Goal: Information Seeking & Learning: Learn about a topic

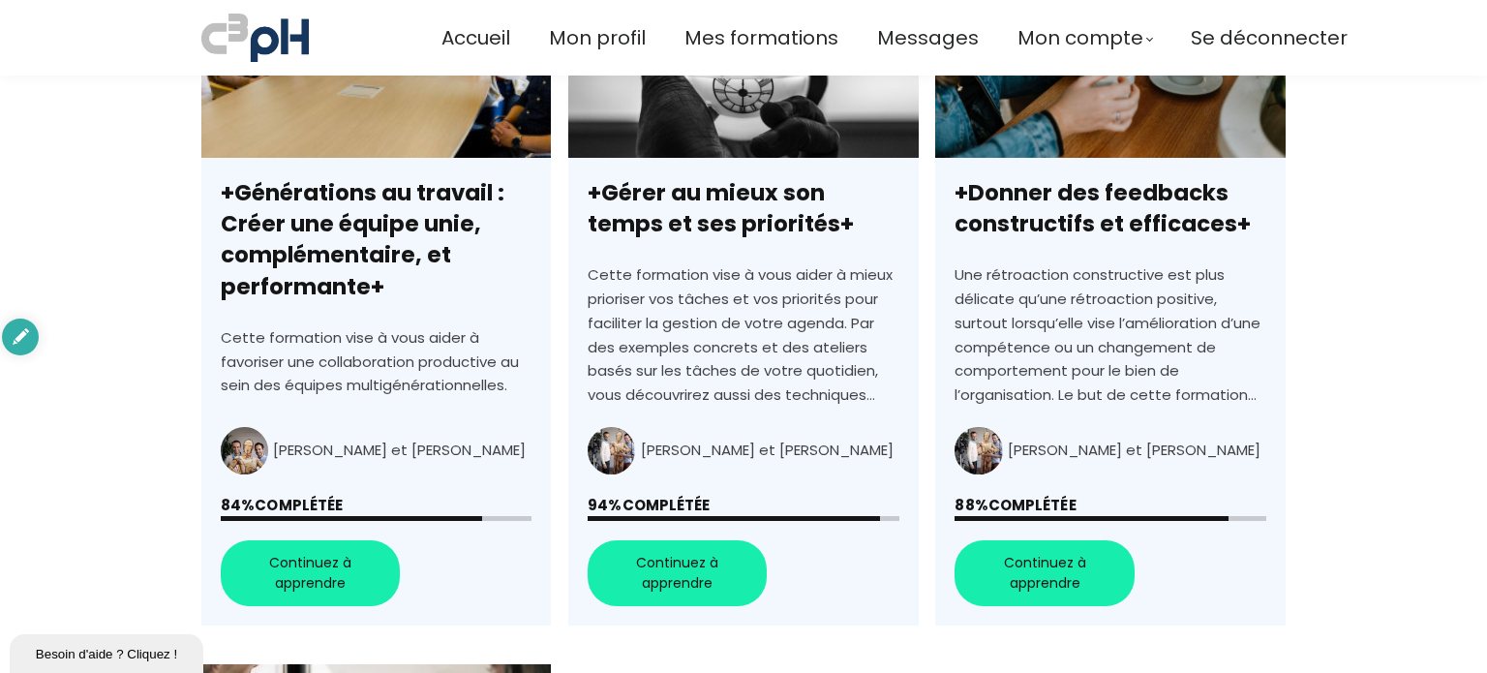
scroll to position [748, 0]
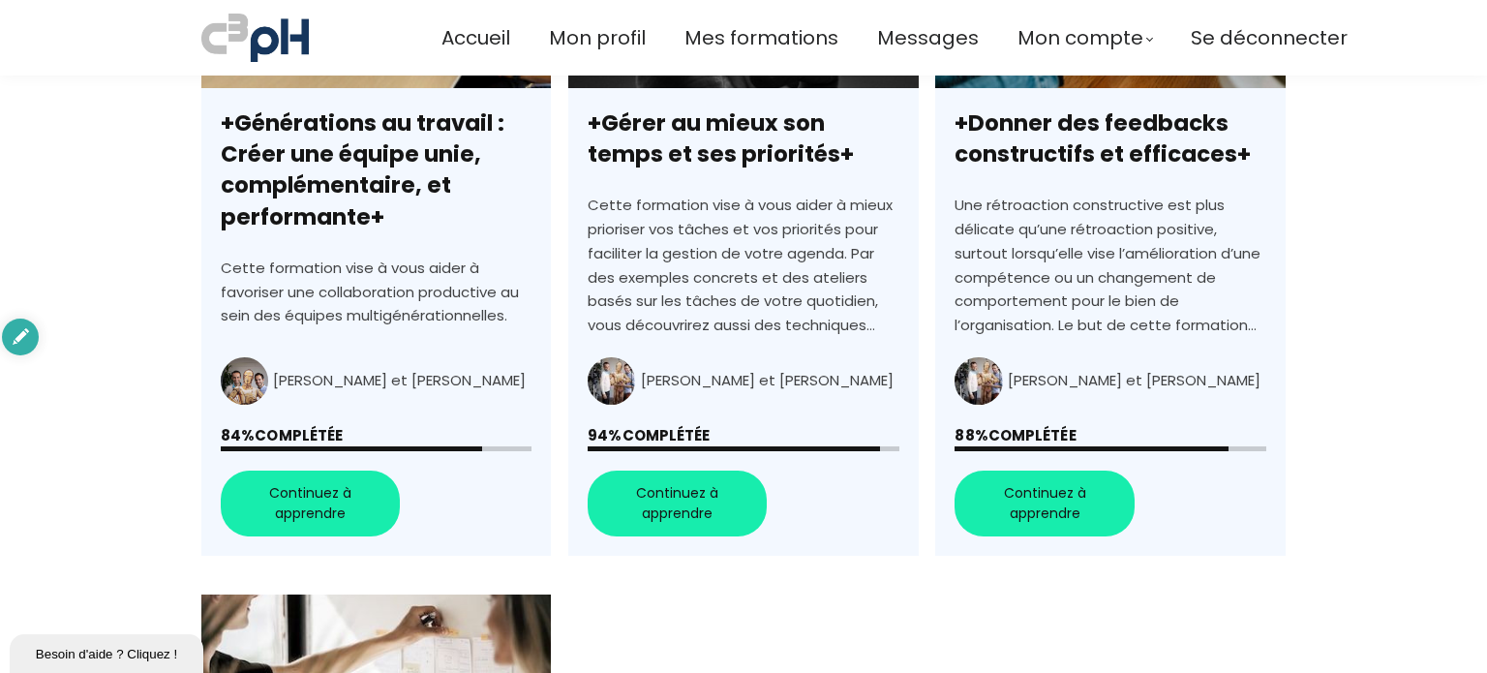
click at [298, 502] on link "+Générations au travail : Créer une équipe unie, complémentaire, et performante+" at bounding box center [375, 224] width 349 height 665
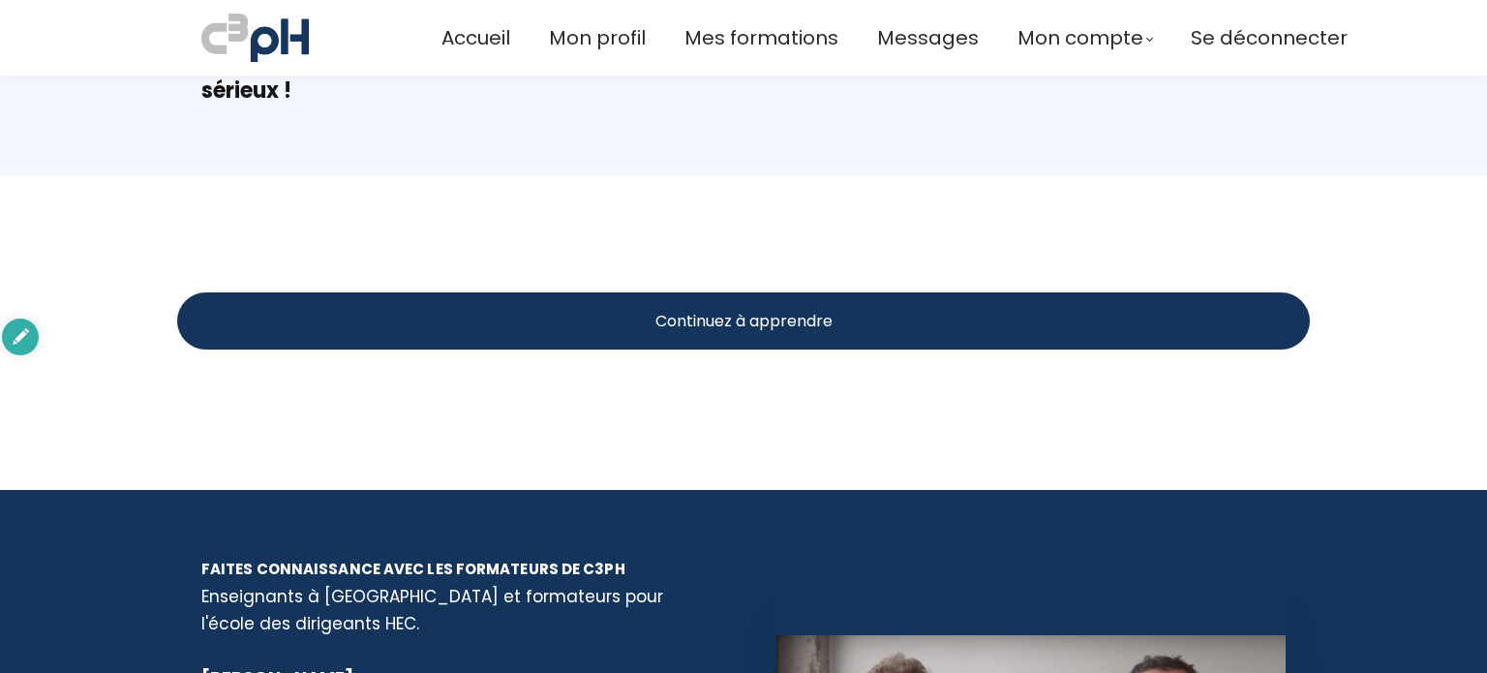
scroll to position [3732, 0]
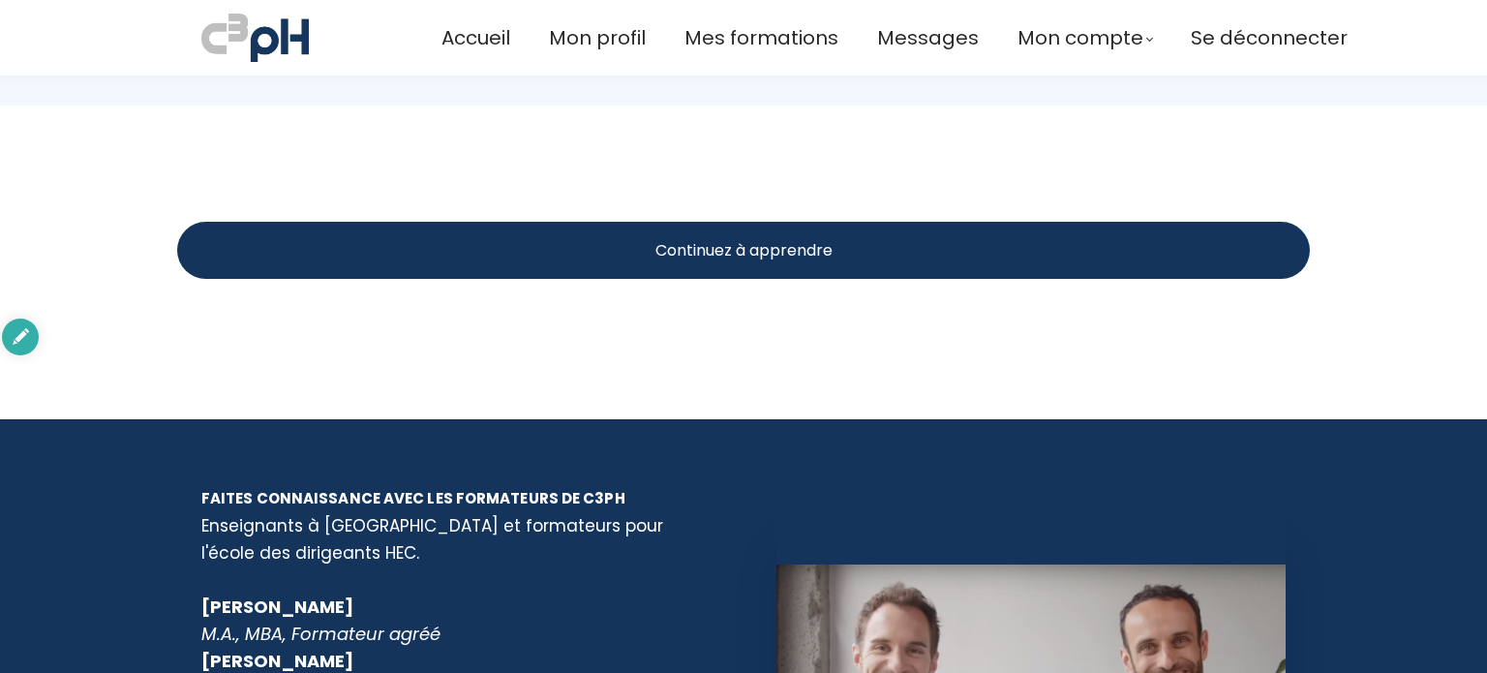
click at [730, 238] on span "Continuez à apprendre" at bounding box center [743, 250] width 177 height 24
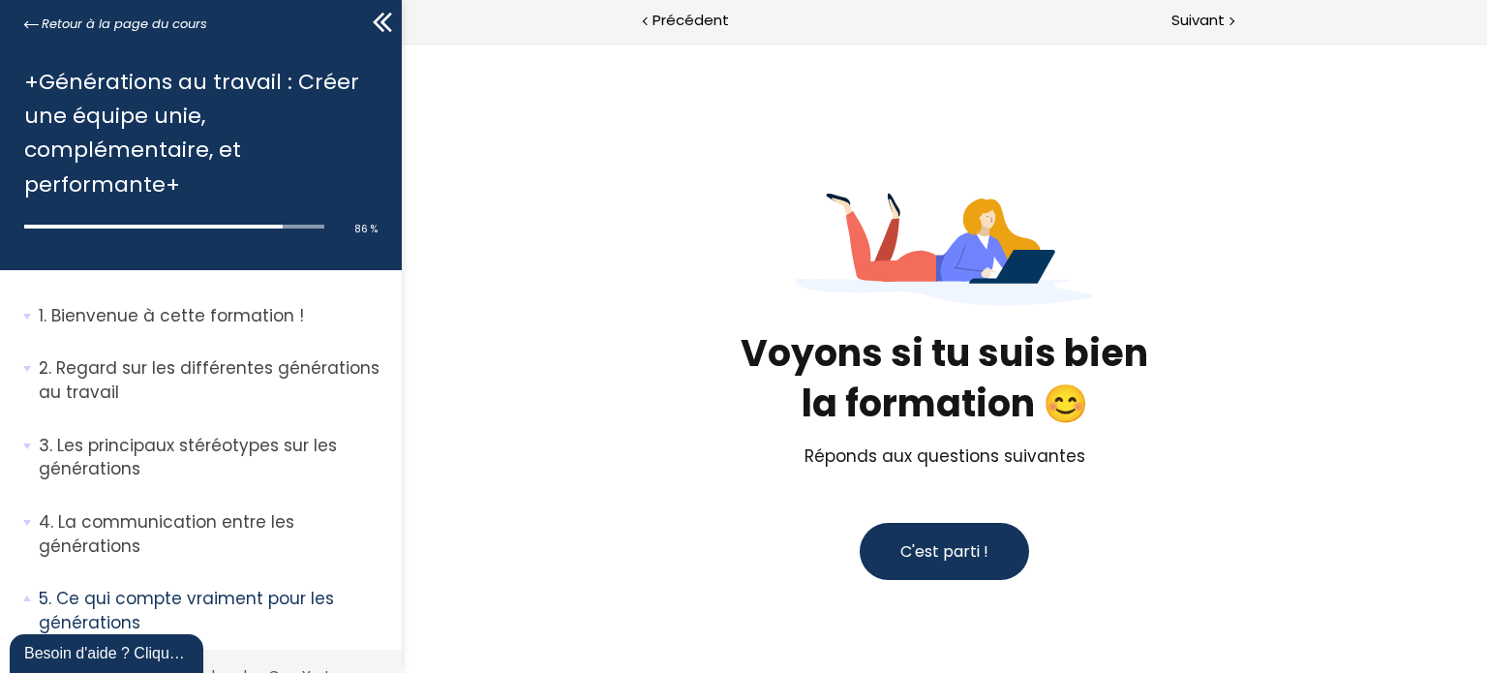
click at [899, 551] on span "C'est parti !" at bounding box center [943, 551] width 88 height 22
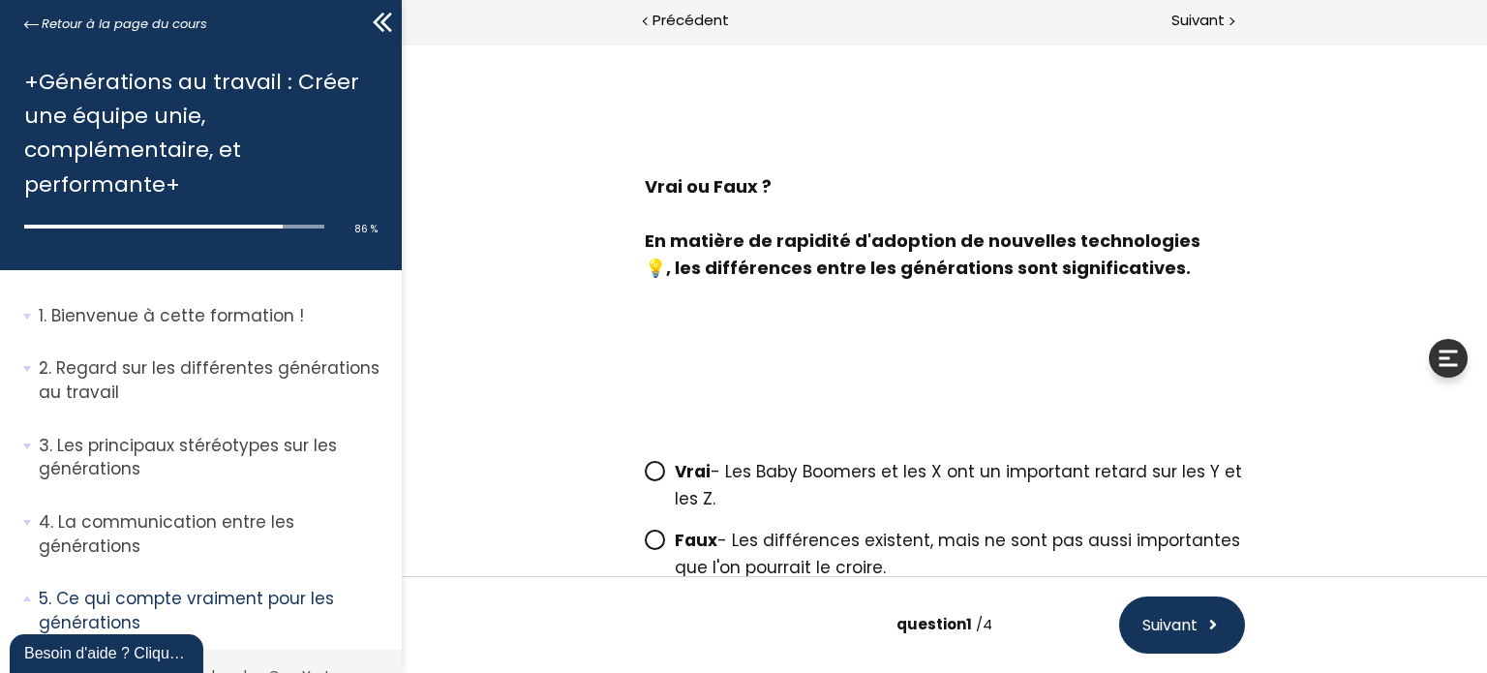
click at [653, 531] on icon at bounding box center [654, 539] width 16 height 16
click at [644, 546] on input "Faux - Les différences existent, mais ne sont pas aussi importantes que l'on po…" at bounding box center [644, 546] width 0 height 0
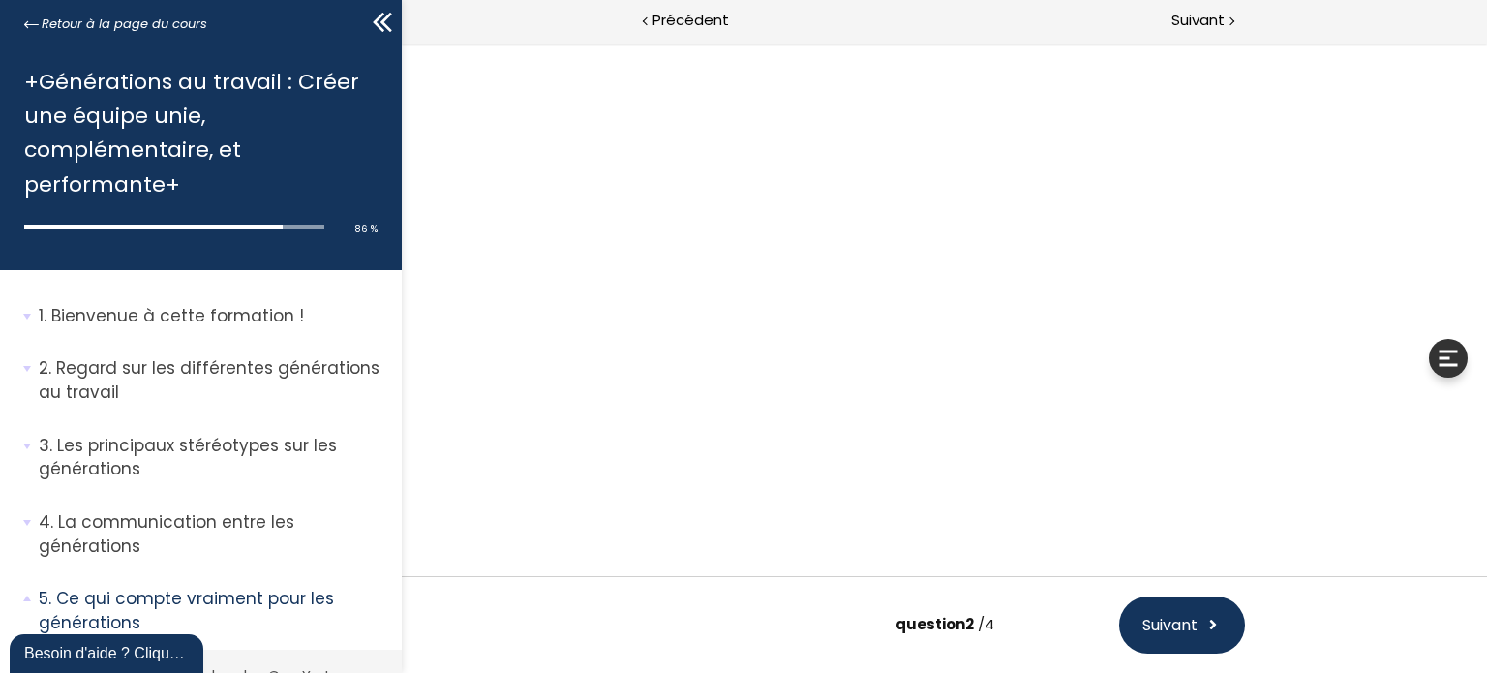
scroll to position [120, 0]
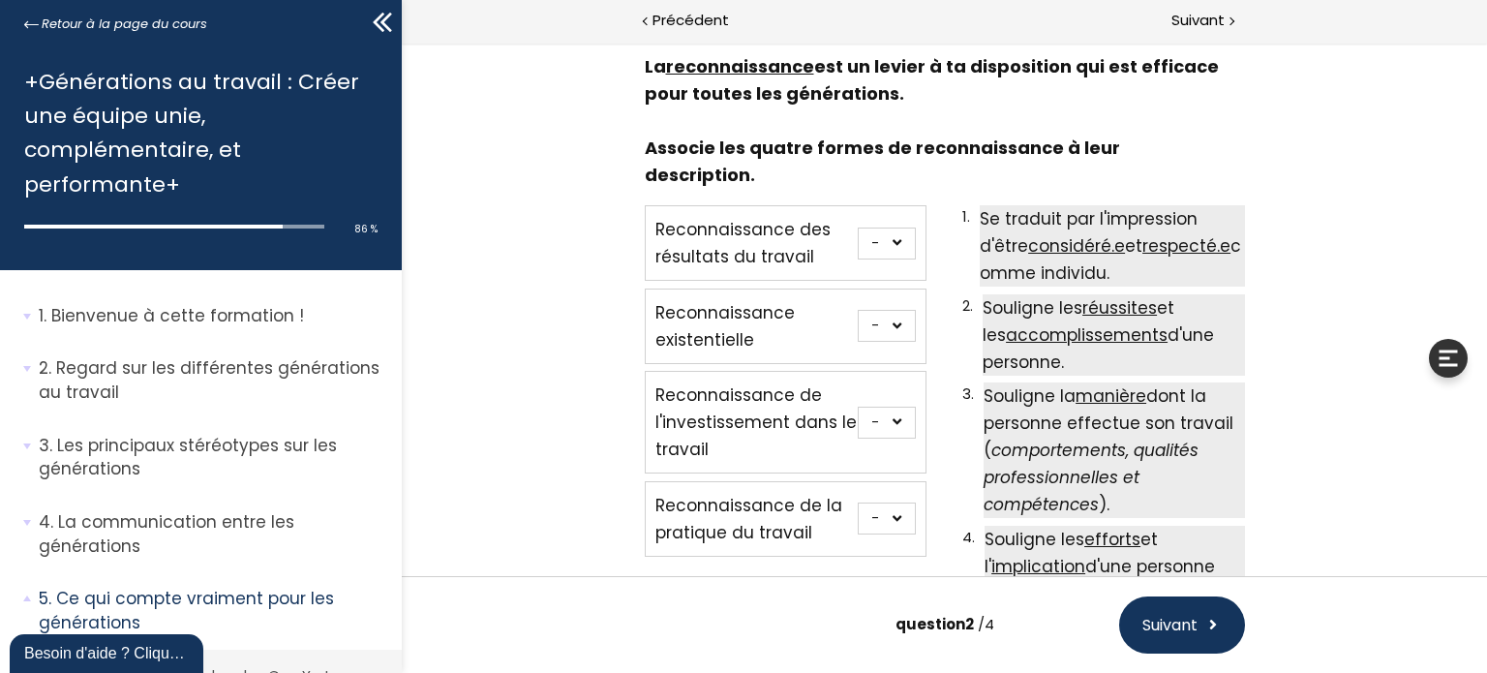
click at [894, 310] on select "- 1 2 3 4" at bounding box center [885, 326] width 58 height 32
select select "667aa74e77dcf"
click at [856, 310] on select "- 1 2 3 4" at bounding box center [885, 326] width 58 height 32
click at [890, 227] on select "- 1 2 3 4" at bounding box center [885, 243] width 58 height 32
select select "667aa74e77e8e"
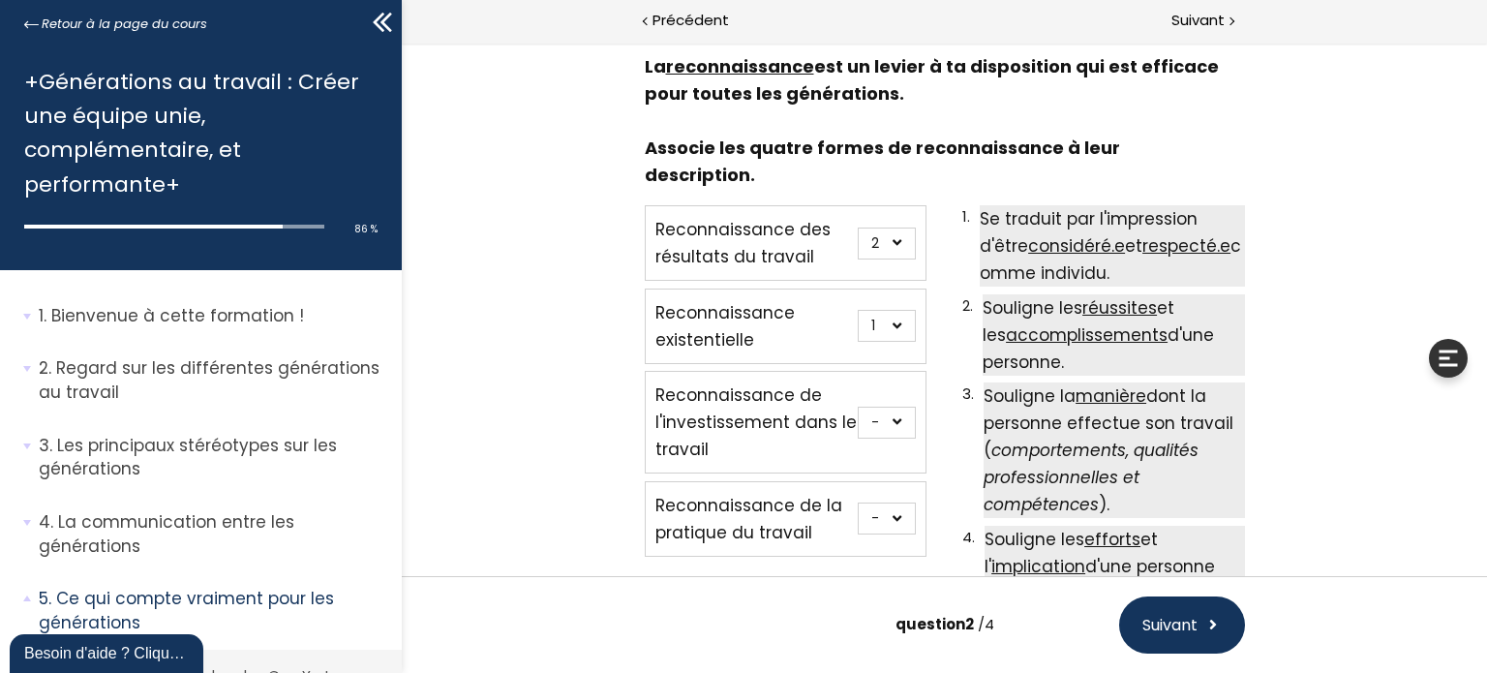
click at [856, 227] on select "- 1 2 3 4" at bounding box center [885, 243] width 58 height 32
click at [890, 502] on select "- 1 2 3 4" at bounding box center [885, 518] width 58 height 32
select select "667aa74e77e04"
click at [856, 502] on select "- 1 2 3 4" at bounding box center [885, 518] width 58 height 32
click at [896, 406] on select "- 1 2 3 4" at bounding box center [885, 422] width 58 height 32
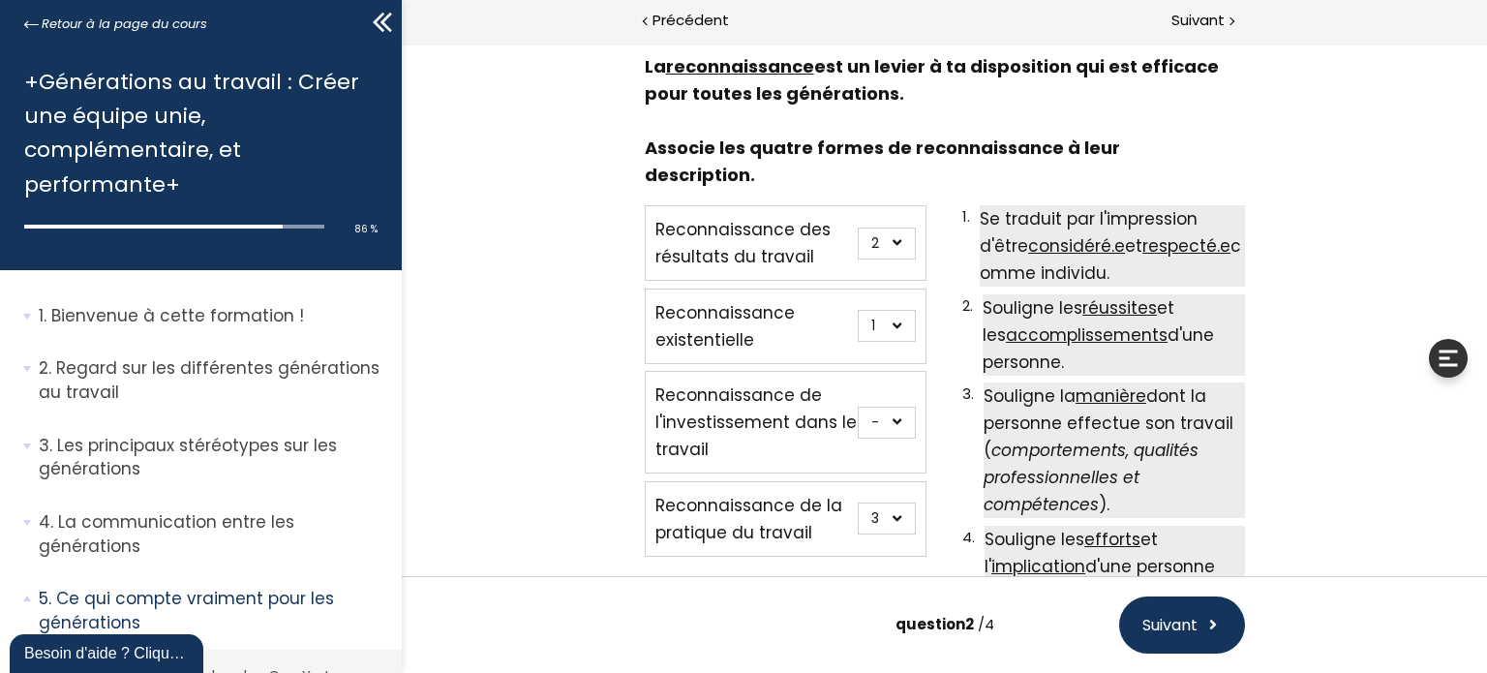
select select "667aa74e77e59"
click at [856, 406] on select "- 1 2 3 4" at bounding box center [885, 422] width 58 height 32
click at [1178, 634] on span "Suivant" at bounding box center [1168, 625] width 55 height 24
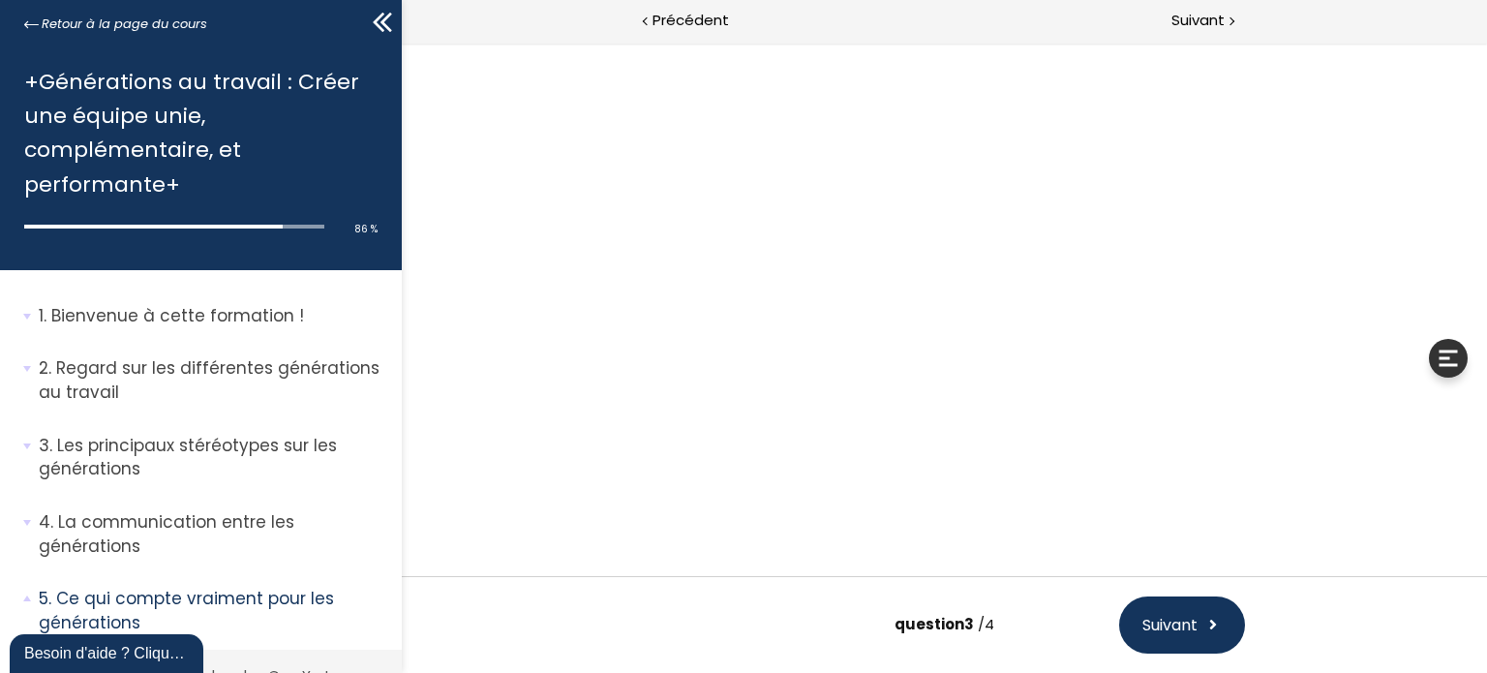
scroll to position [91, 0]
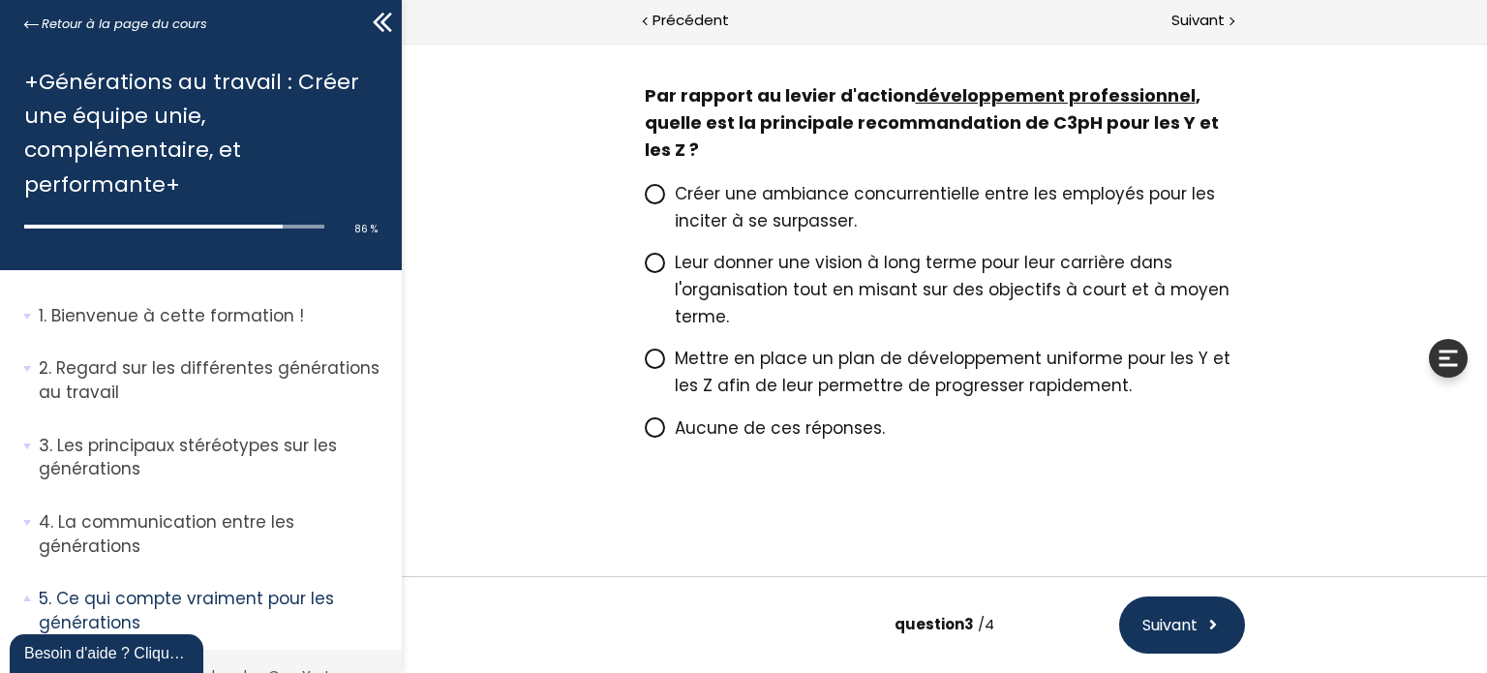
click at [648, 428] on icon at bounding box center [653, 427] width 12 height 12
click at [644, 434] on input "Aucune de ces réponses." at bounding box center [644, 434] width 0 height 0
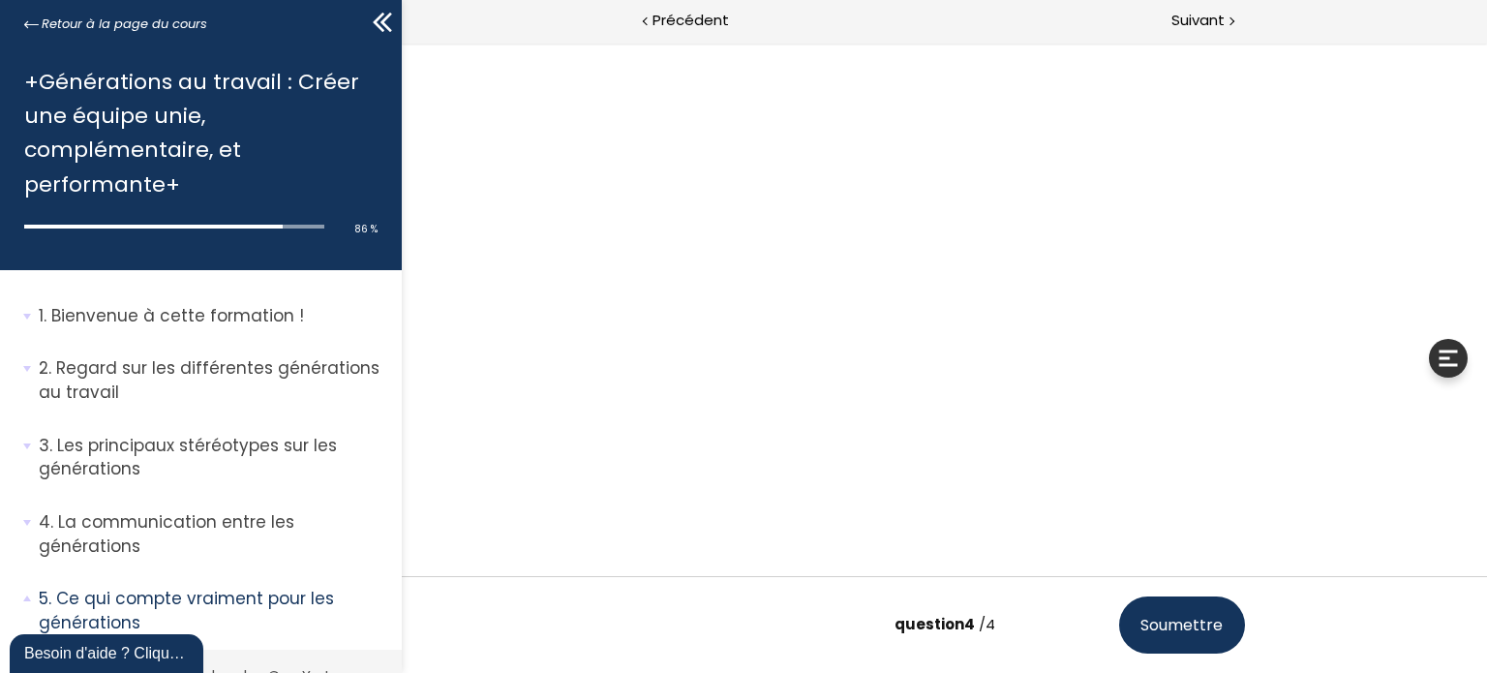
scroll to position [0, 0]
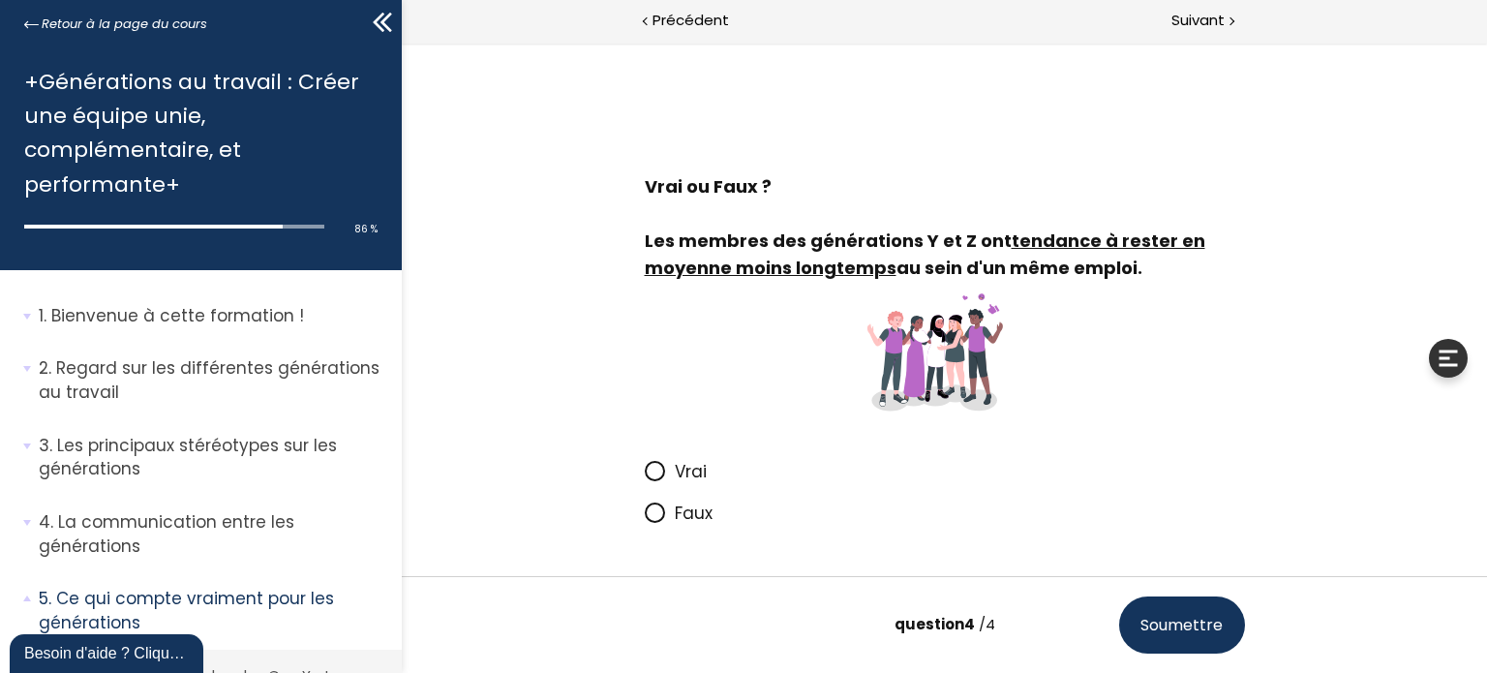
click at [650, 514] on icon at bounding box center [653, 512] width 12 height 12
click at [644, 519] on input "Faux" at bounding box center [644, 519] width 0 height 0
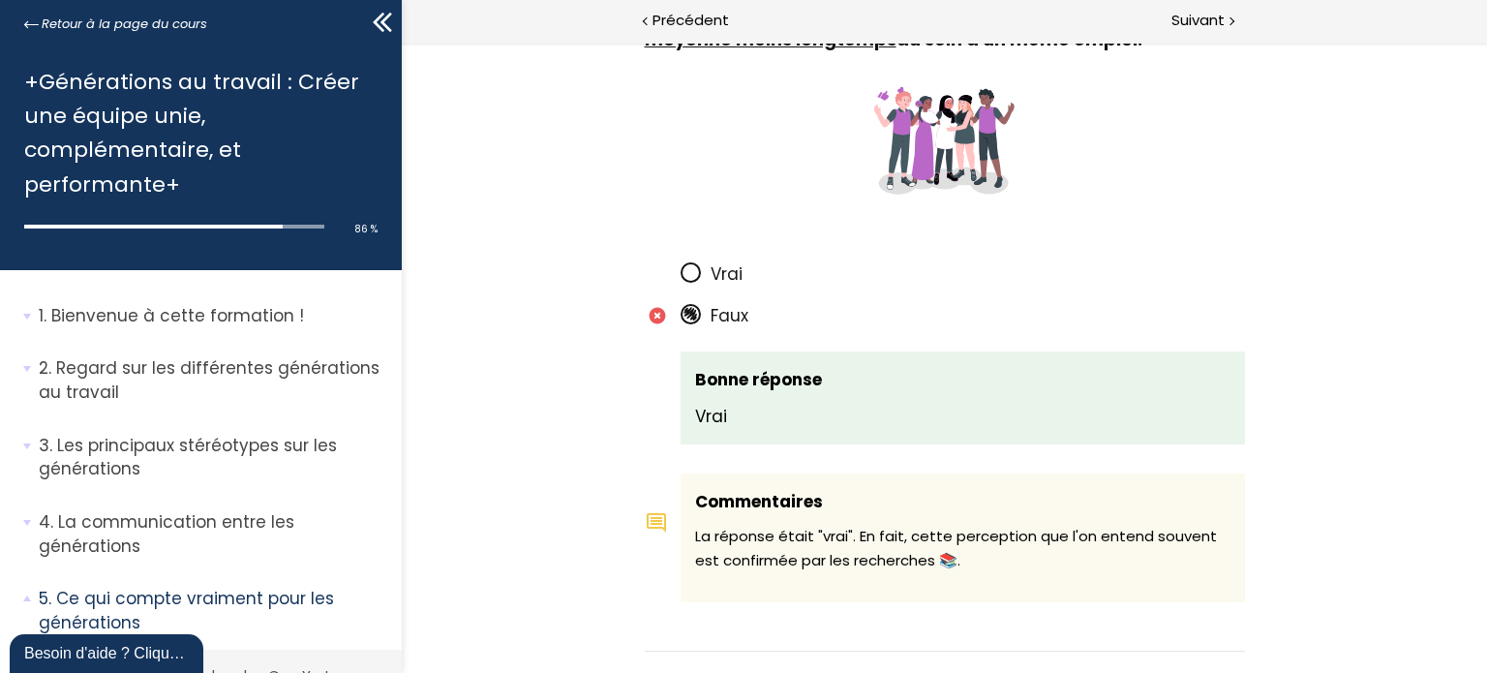
scroll to position [3472, 0]
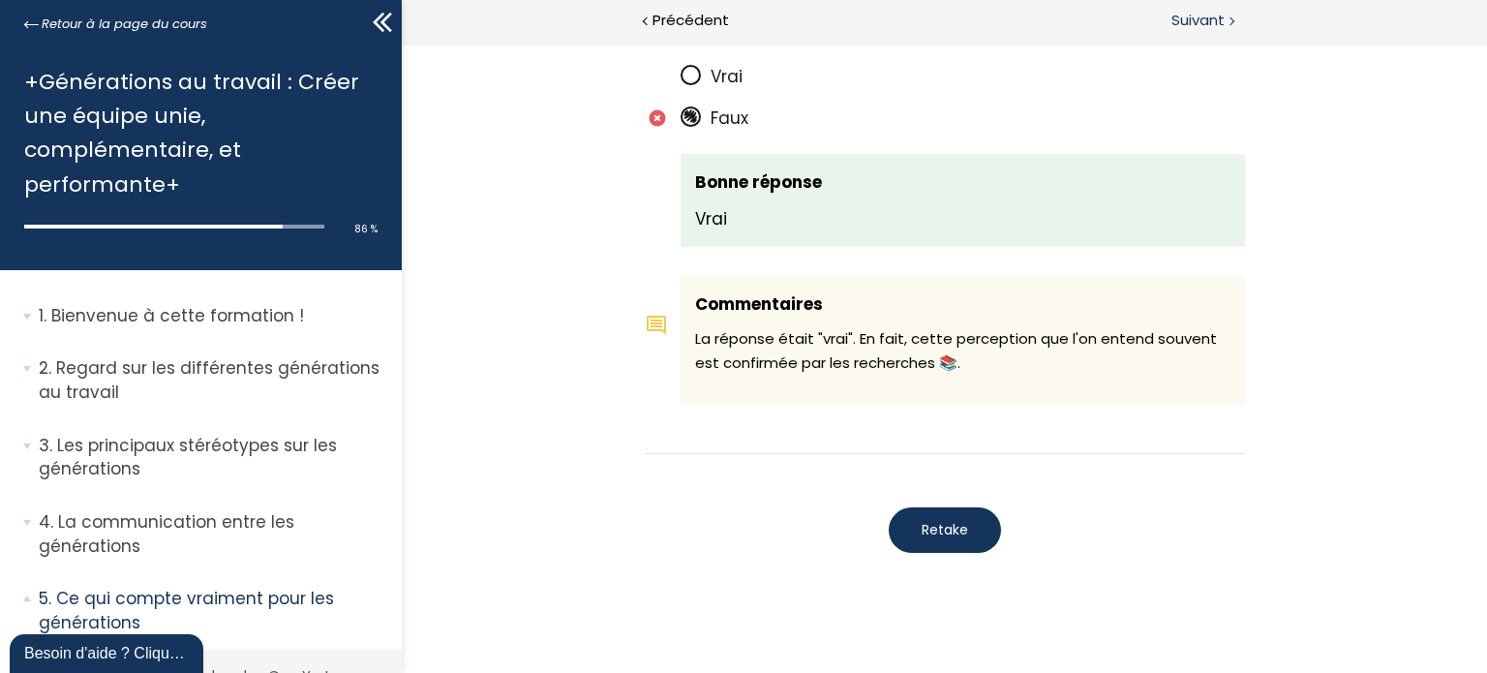
click at [1211, 17] on span "Suivant" at bounding box center [1197, 21] width 53 height 24
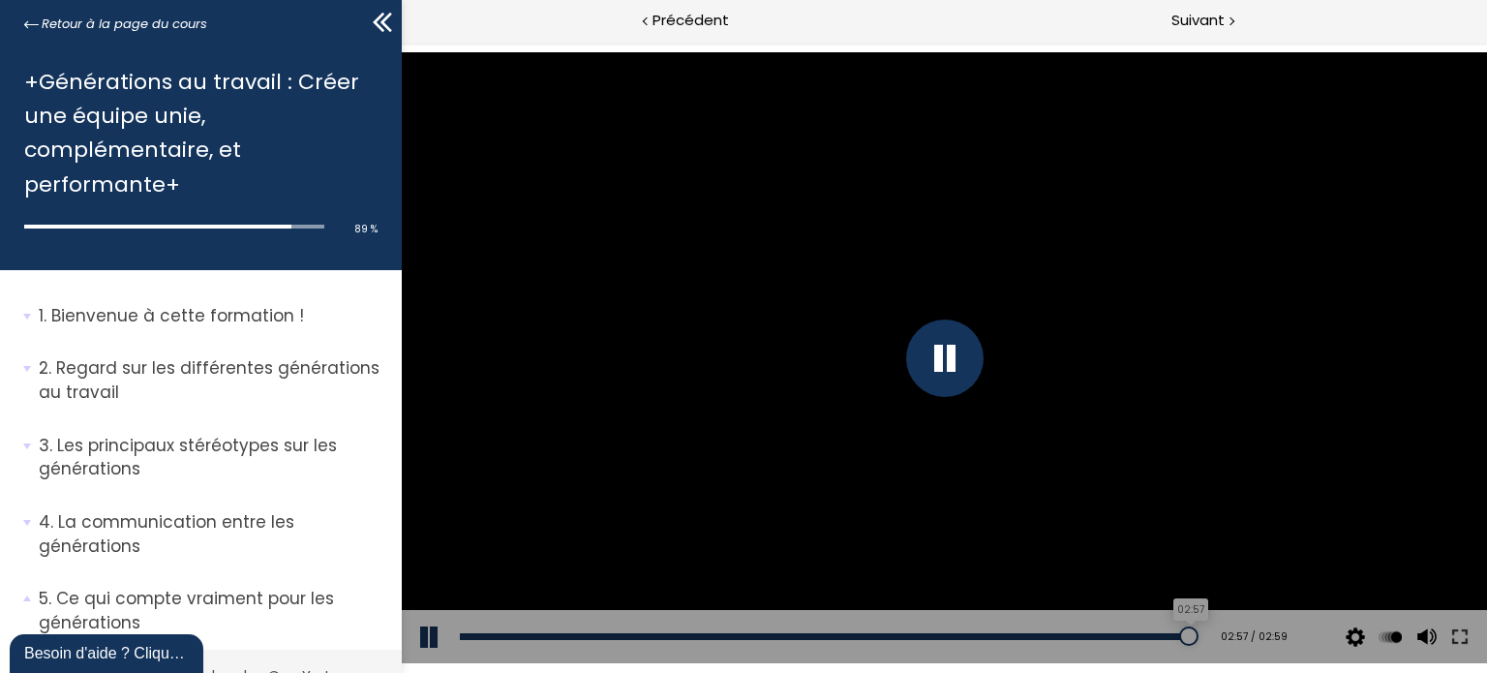
drag, startPoint x: 1062, startPoint y: 634, endPoint x: 1173, endPoint y: 641, distance: 111.5
click at [1178, 641] on div at bounding box center [1187, 635] width 19 height 19
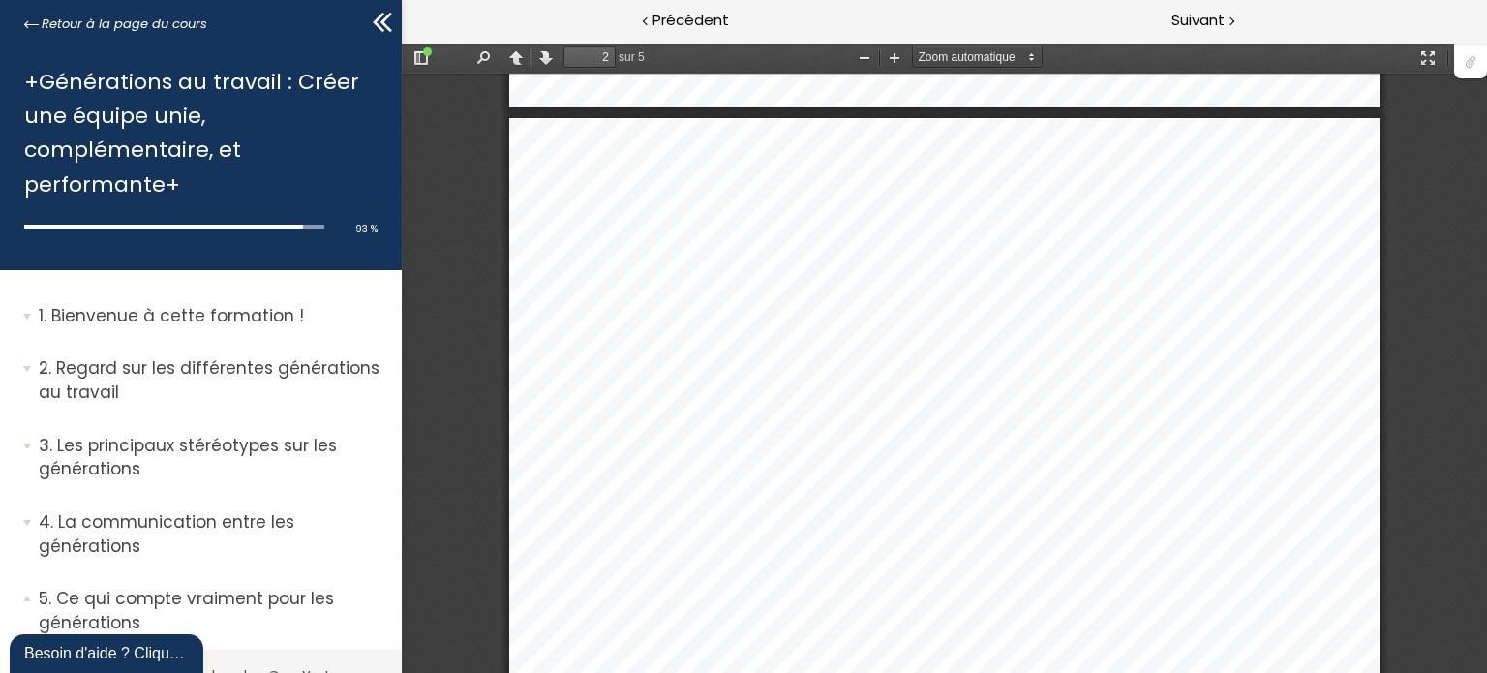
scroll to position [1268, 0]
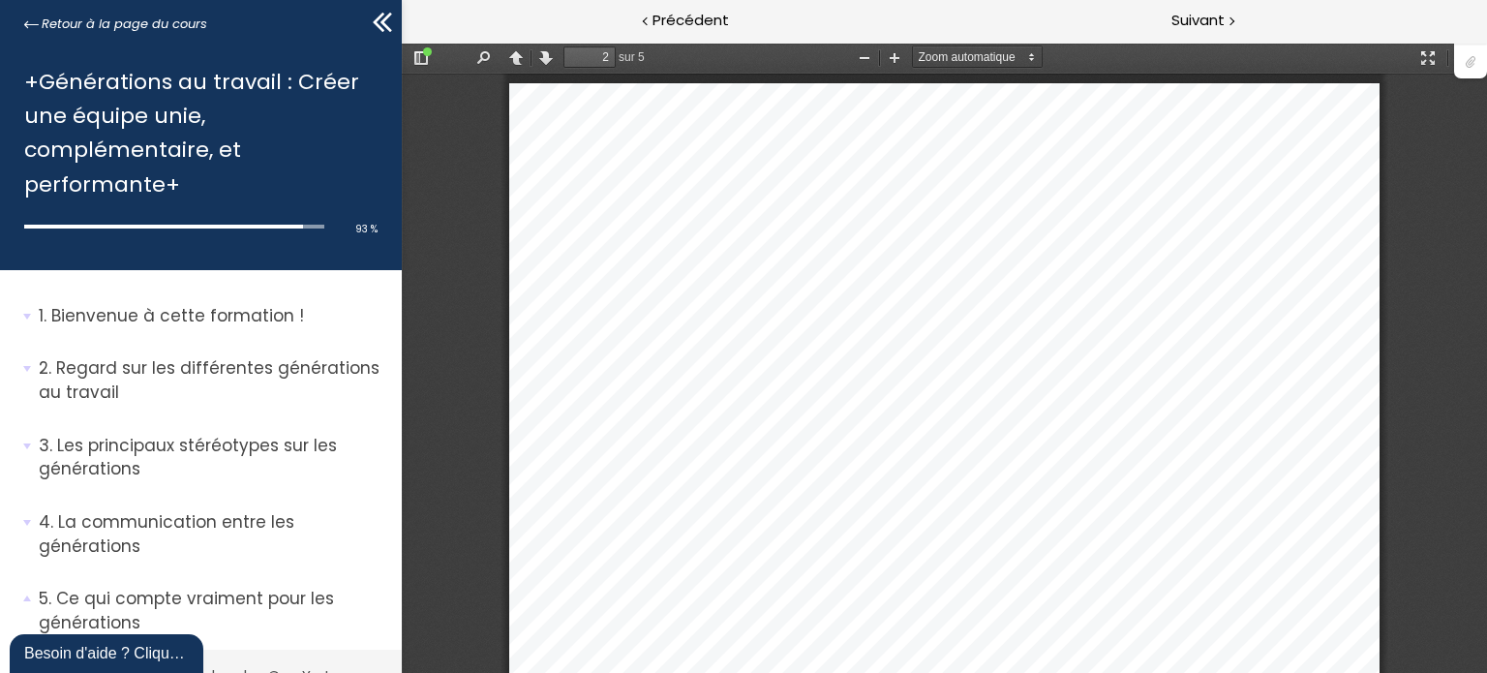
drag, startPoint x: 1173, startPoint y: 641, endPoint x: 844, endPoint y: 305, distance: 470.2
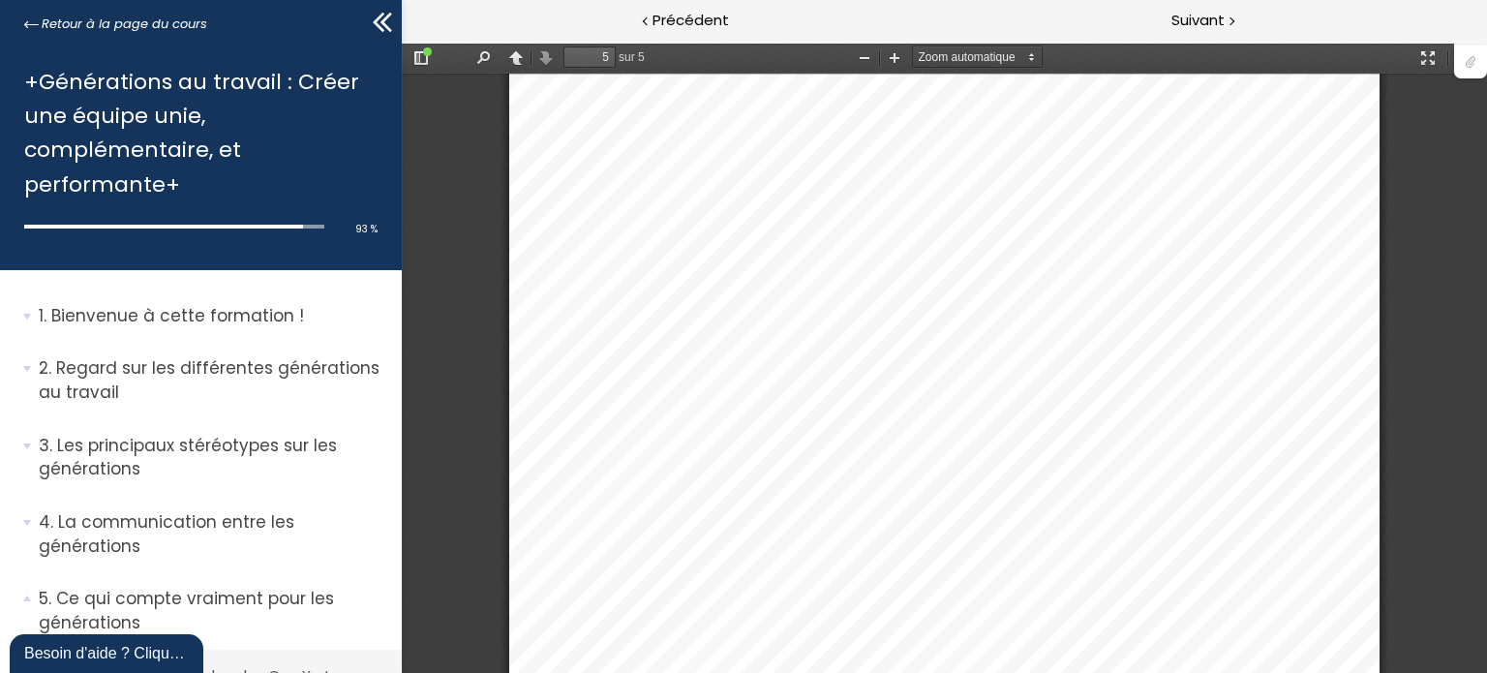
scroll to position [5745, 0]
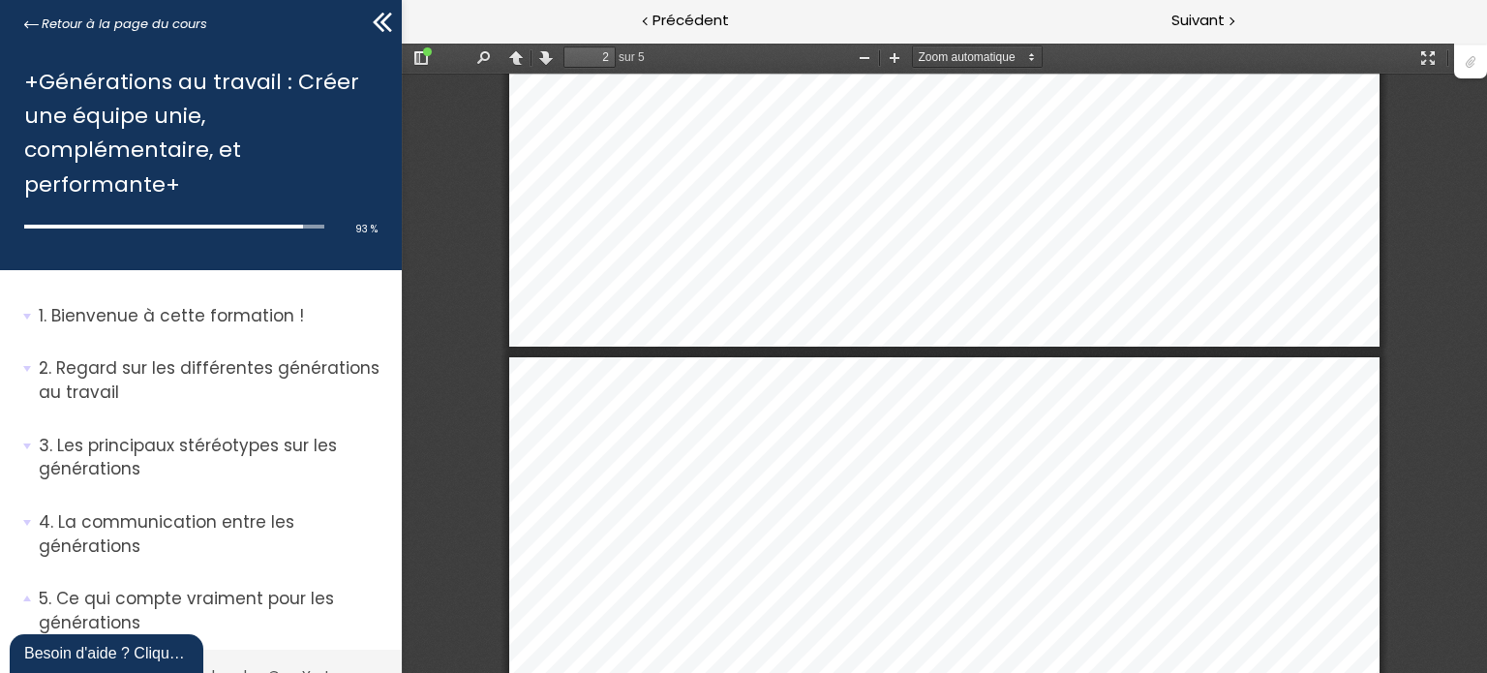
type input "1"
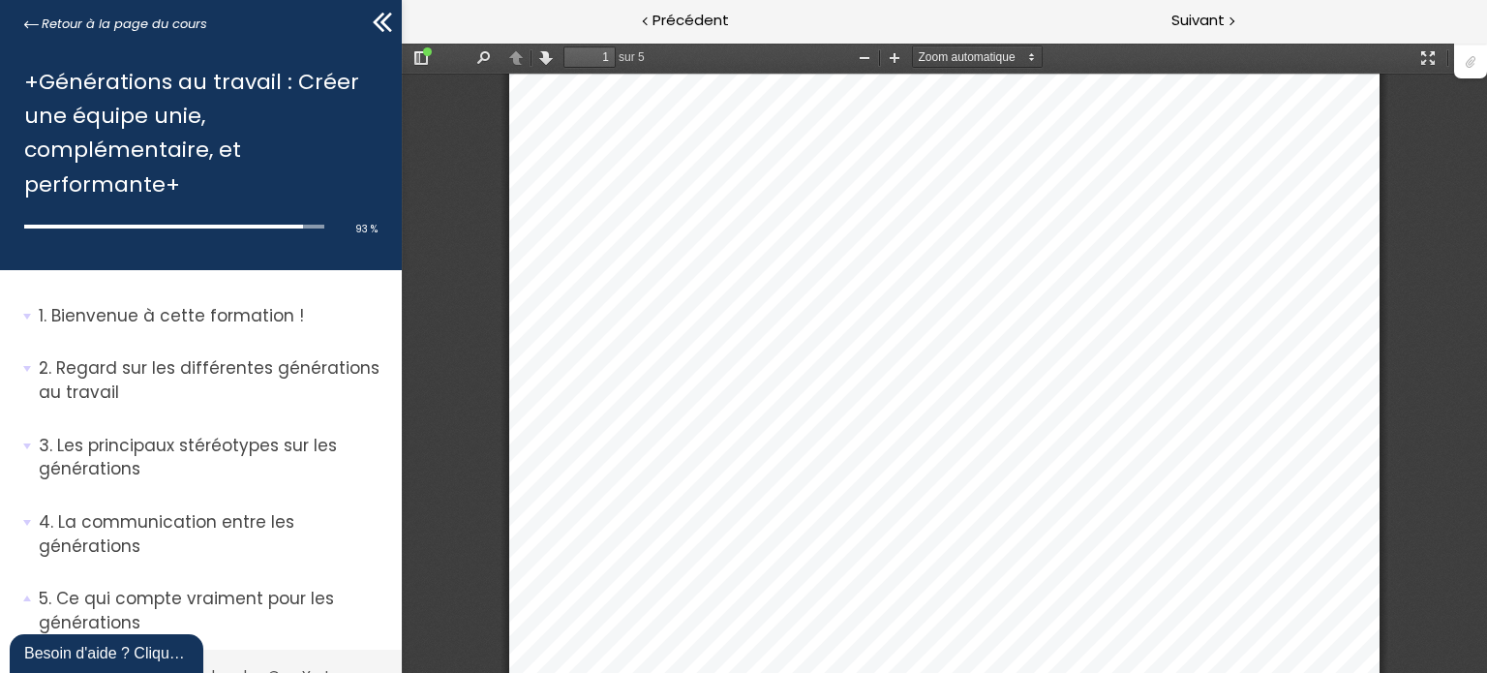
scroll to position [0, 0]
